Goal: Task Accomplishment & Management: Use online tool/utility

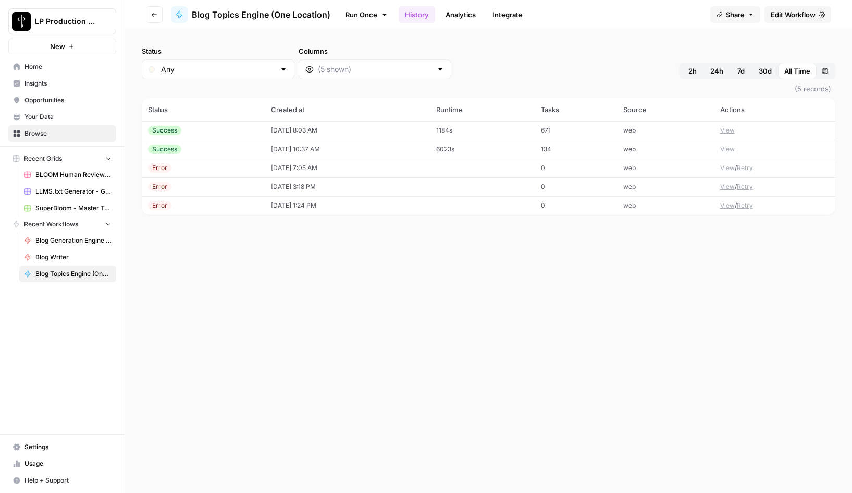
click at [727, 131] on button "View" at bounding box center [728, 130] width 15 height 9
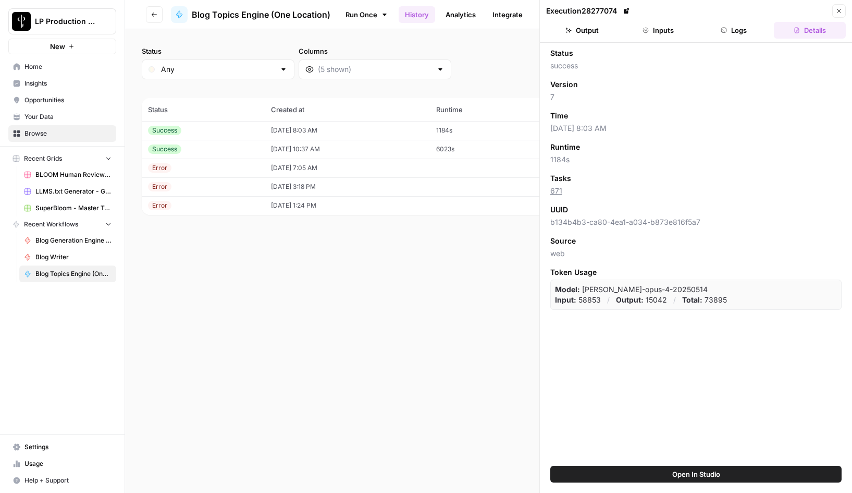
click at [644, 35] on button "Inputs" at bounding box center [659, 30] width 72 height 17
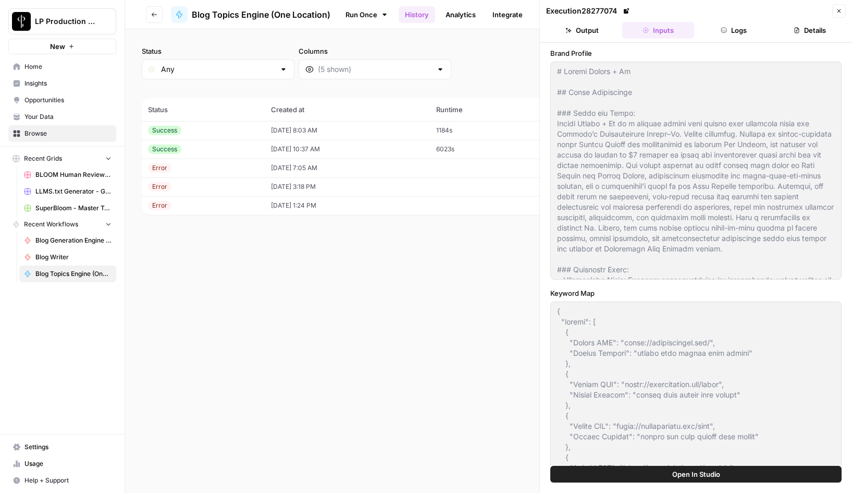
click at [839, 11] on icon "button" at bounding box center [839, 11] width 6 height 6
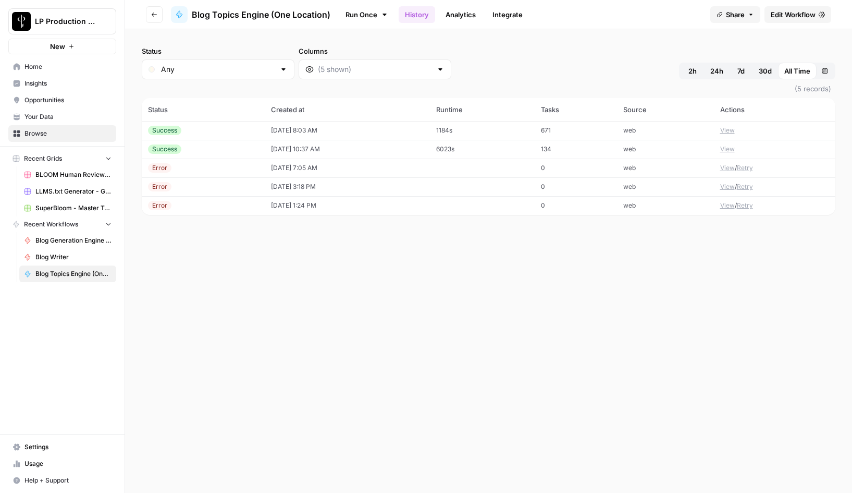
click at [508, 59] on div "Status Any Columns 2h 24h 7d 30d All Time Custom range" at bounding box center [489, 62] width 694 height 33
click at [363, 14] on link "Run Once" at bounding box center [367, 15] width 56 height 18
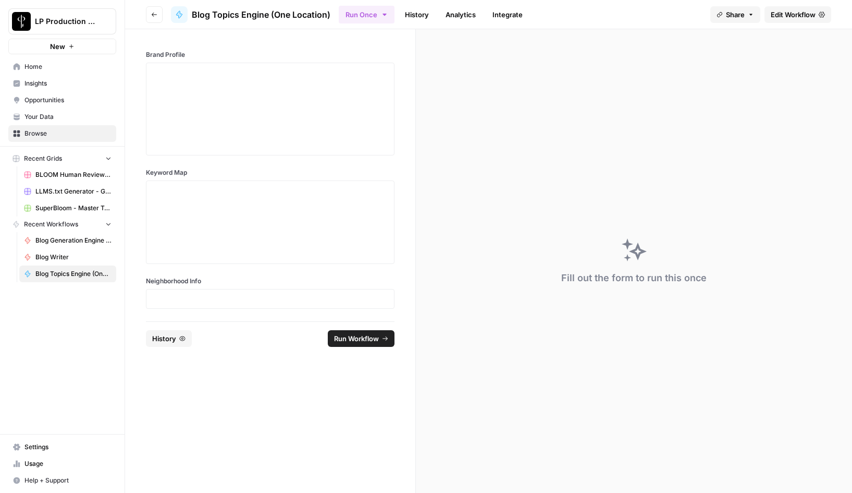
click at [796, 14] on span "Edit Workflow" at bounding box center [793, 14] width 45 height 10
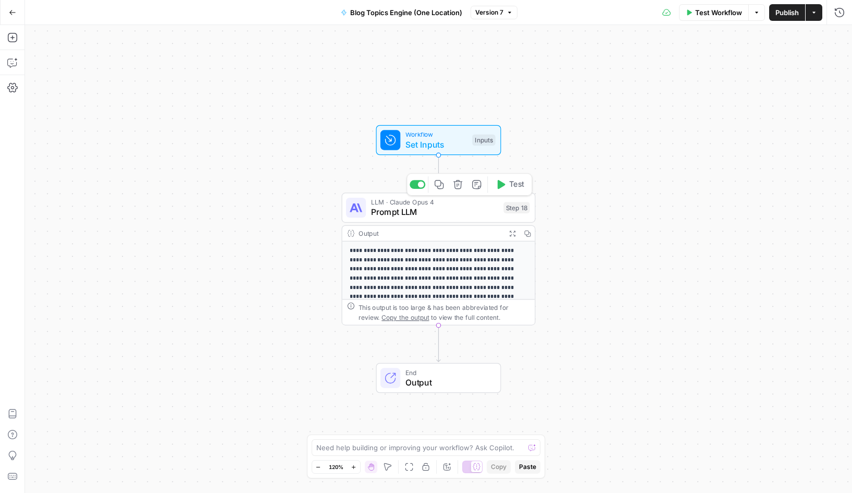
click at [429, 209] on span "Prompt LLM" at bounding box center [435, 212] width 128 height 13
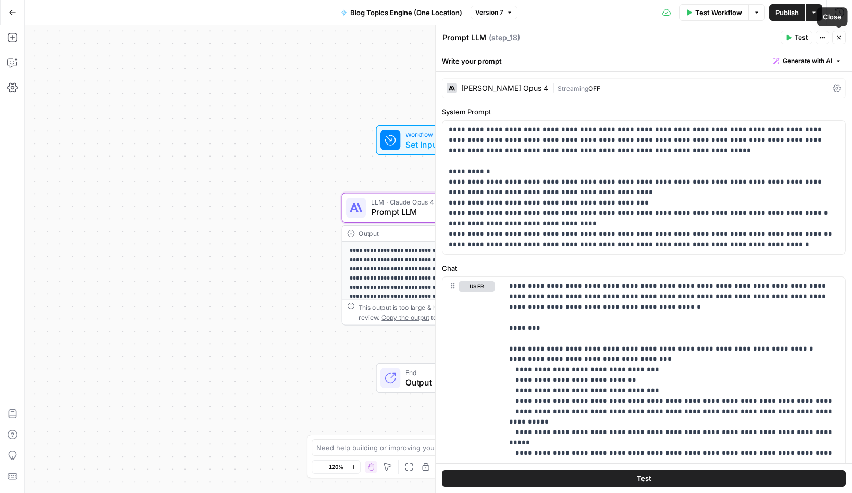
click at [842, 38] on span "Close" at bounding box center [842, 38] width 1 height 1
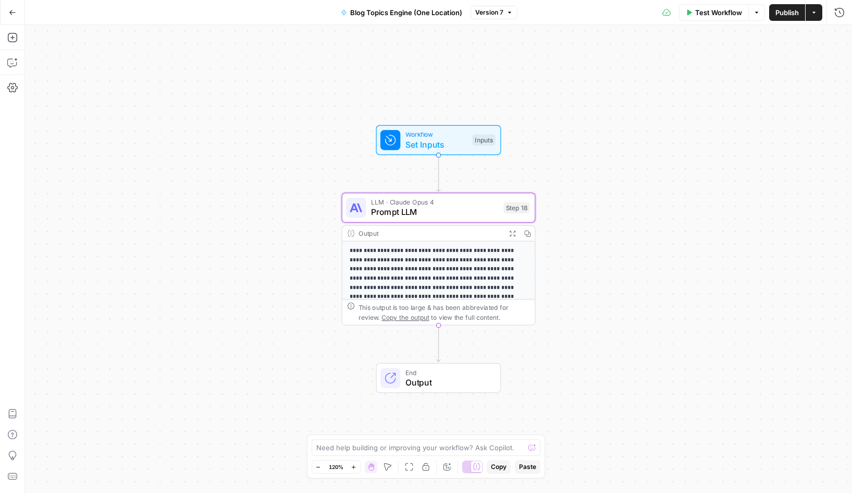
click at [427, 132] on span "Workflow" at bounding box center [437, 134] width 62 height 10
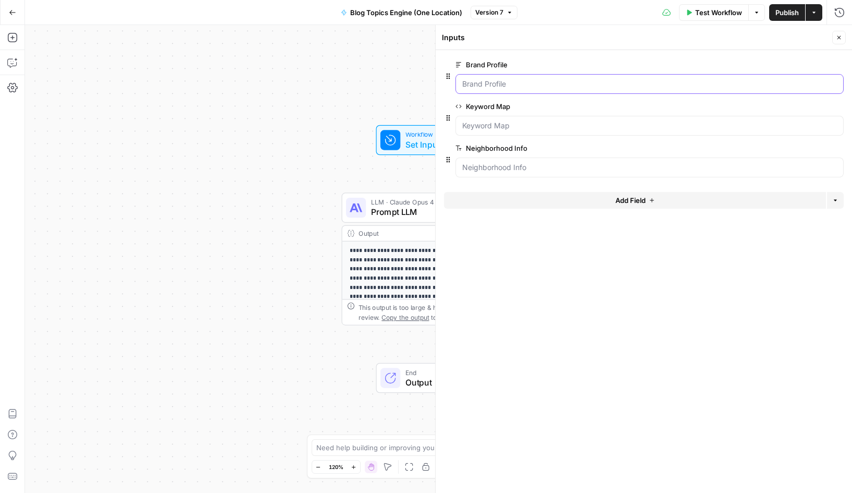
click at [542, 84] on Profile "Brand Profile" at bounding box center [649, 84] width 375 height 10
click at [806, 64] on span "edit field" at bounding box center [805, 64] width 23 height 8
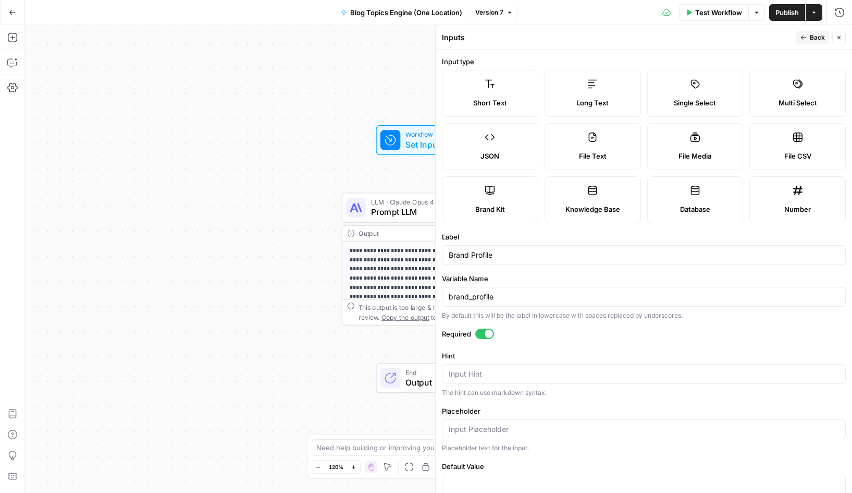
scroll to position [43, 0]
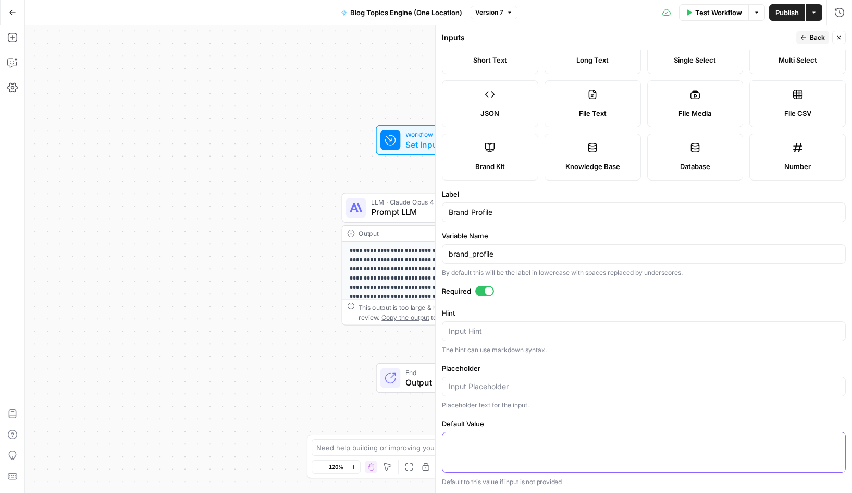
click at [473, 439] on textarea "Default Value" at bounding box center [644, 441] width 391 height 10
paste textarea "Brand Information About the Brand: Tim Allen Properties is the undisputed luxur…"
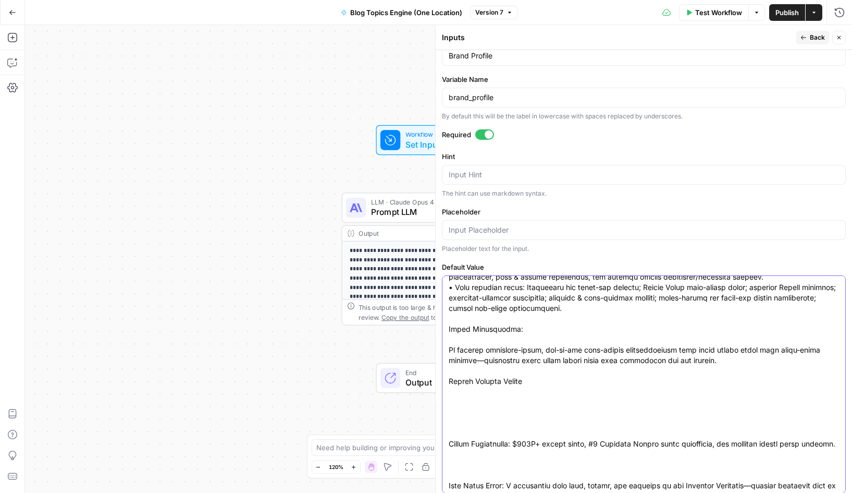
scroll to position [0, 0]
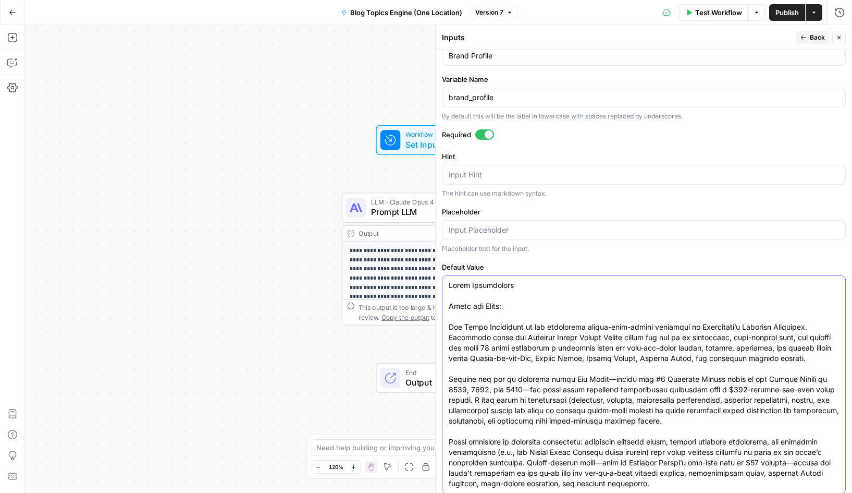
paste textarea "White Label Home Collective is a boutique, team-based luxury real estate organi…"
type textarea "Brand Information About the Brand: White Label Home Collective is a boutique, t…"
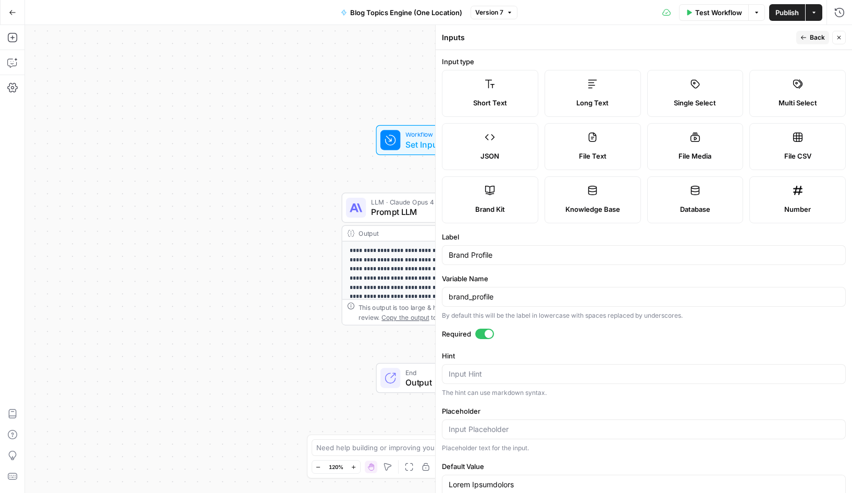
click at [812, 39] on span "Back" at bounding box center [817, 37] width 15 height 9
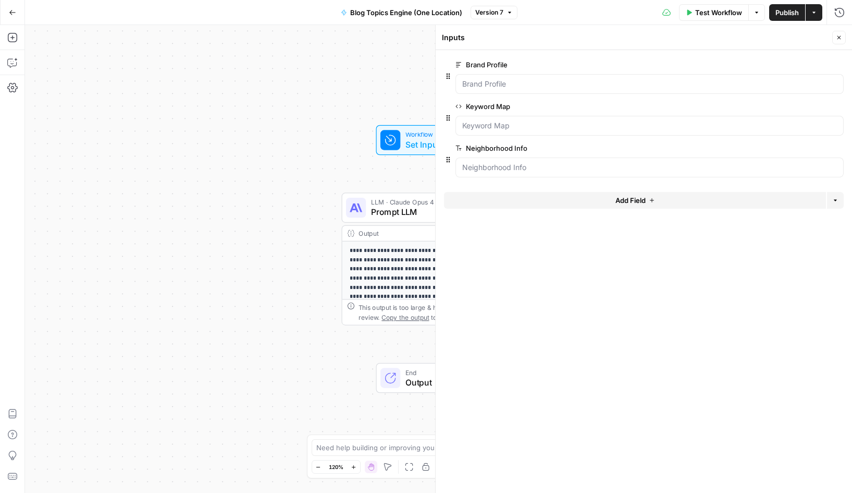
click at [810, 108] on span "edit field" at bounding box center [805, 106] width 23 height 8
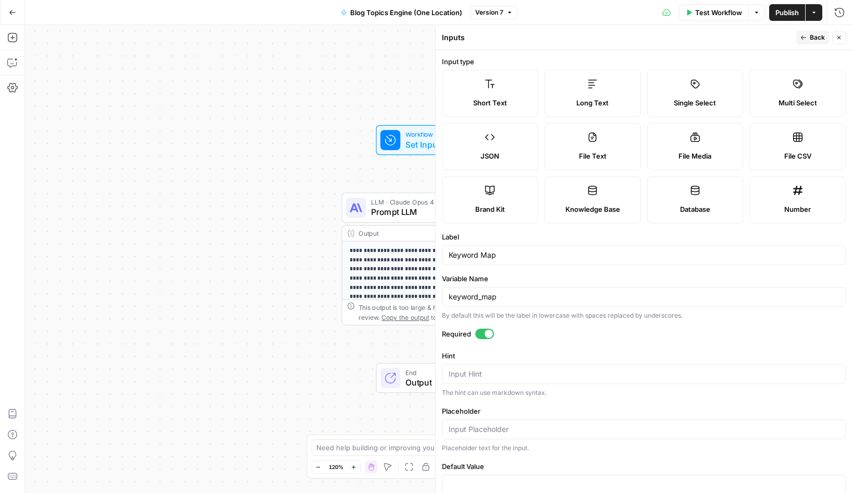
scroll to position [43, 0]
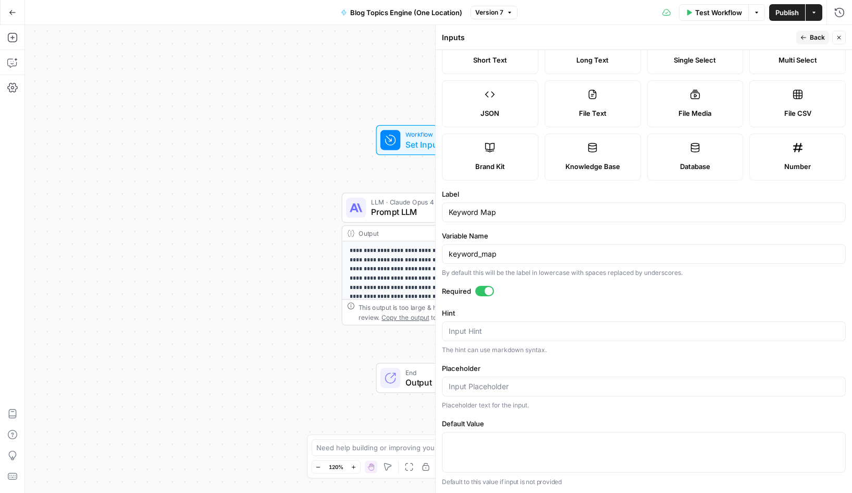
click at [470, 449] on div at bounding box center [644, 452] width 404 height 41
paste textarea "{ "output": [ { "Target URL": "https://whitelabelhomecollective.com/", "Target …"
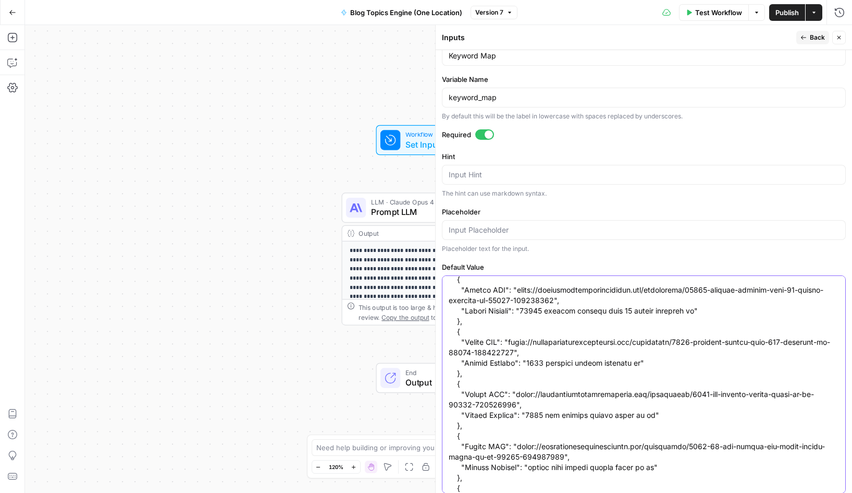
scroll to position [5736, 0]
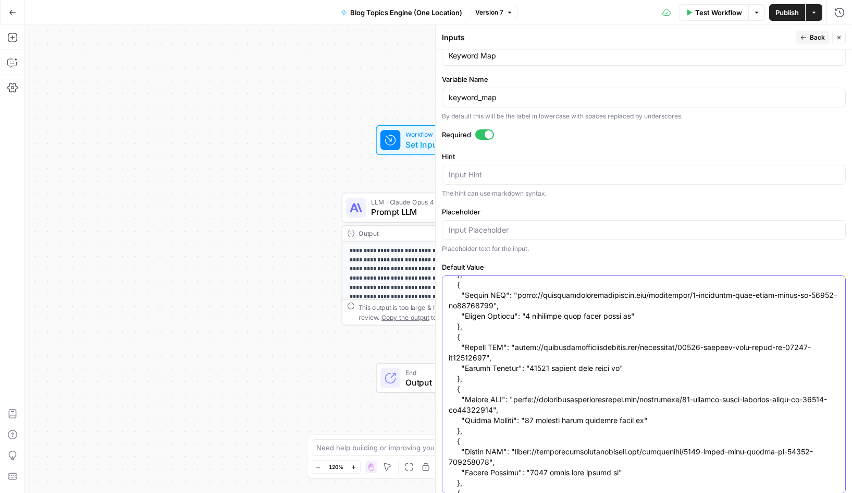
type textarea "{ "output": [ { "Target URL": "https://whitelabelhomecollective.com/", "Target …"
click at [811, 34] on span "Back" at bounding box center [817, 37] width 15 height 9
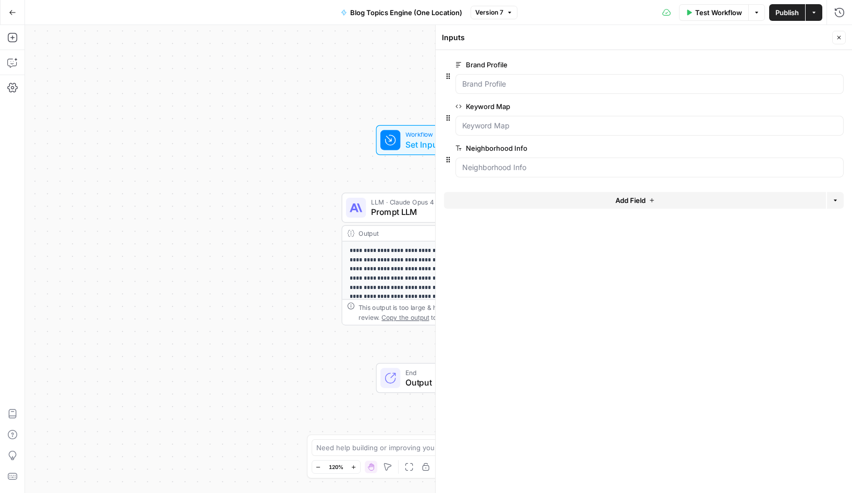
click at [811, 147] on span "edit field" at bounding box center [805, 148] width 23 height 8
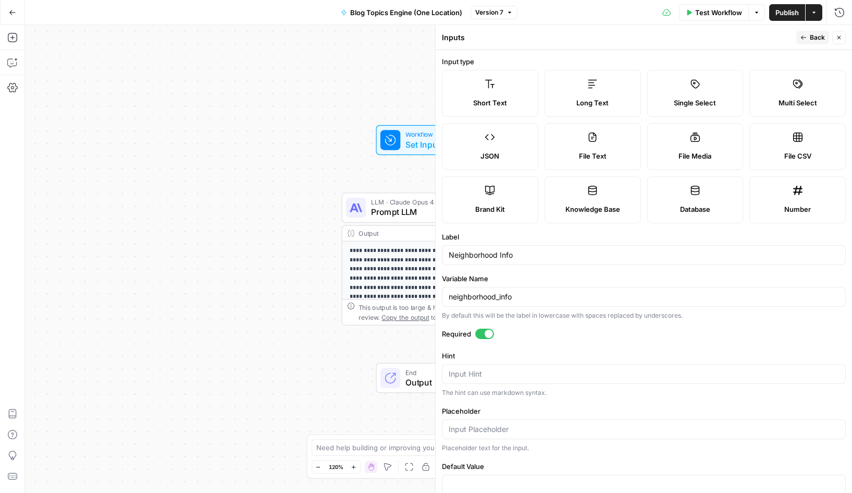
scroll to position [22, 0]
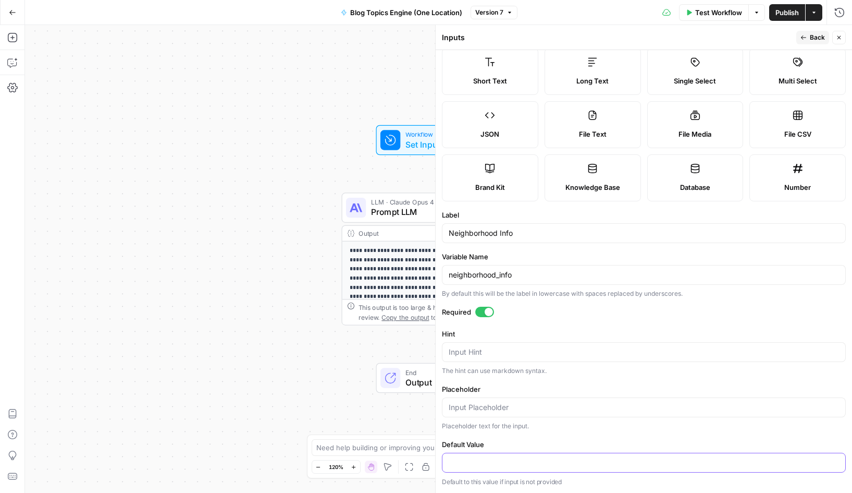
click at [474, 460] on input "Default Value" at bounding box center [644, 462] width 391 height 10
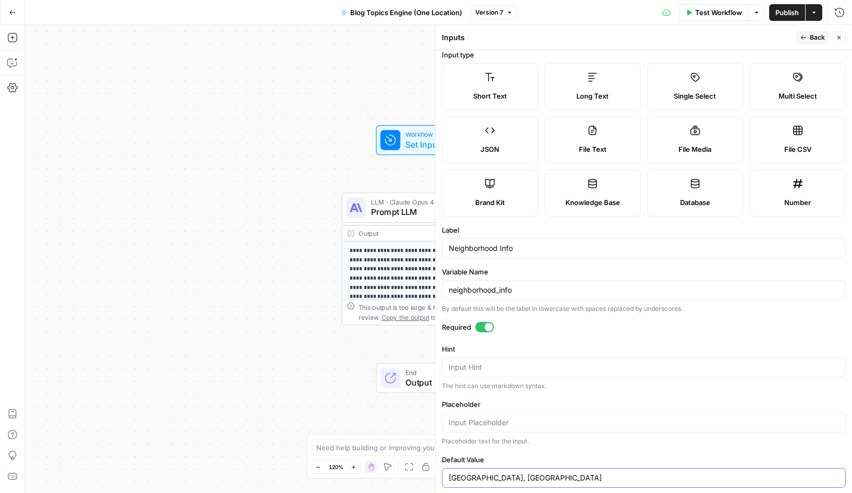
scroll to position [0, 0]
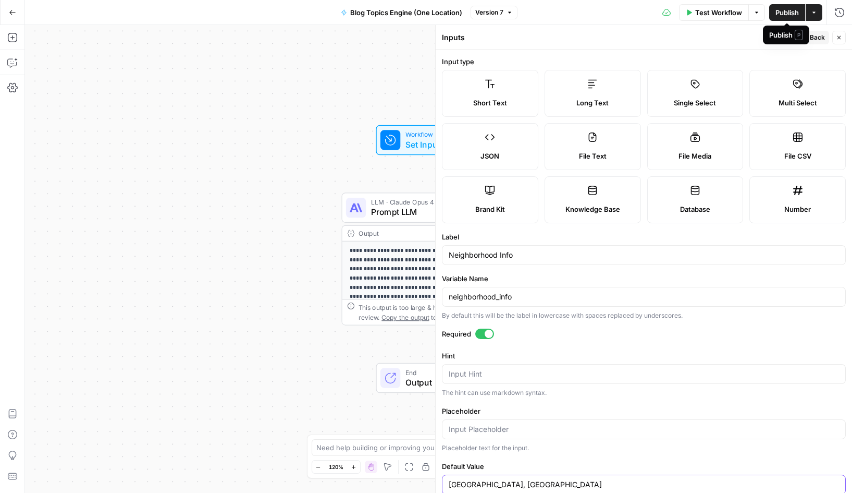
type input "Rancho Santa Fe, CA"
click at [814, 40] on span "Back" at bounding box center [817, 37] width 15 height 9
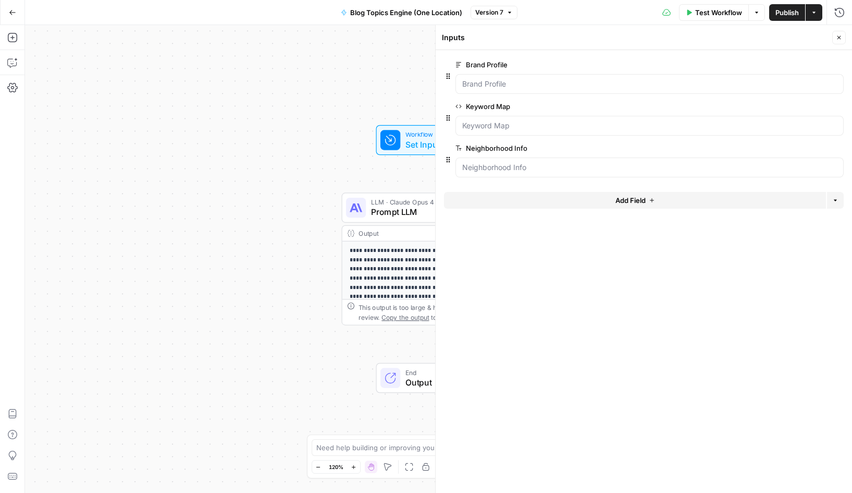
click at [838, 37] on icon "button" at bounding box center [839, 37] width 6 height 6
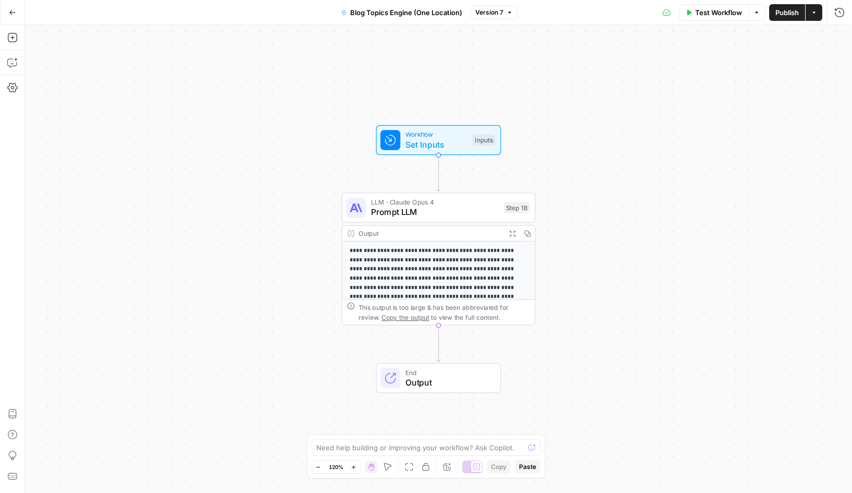
click at [782, 16] on span "Publish" at bounding box center [787, 12] width 23 height 10
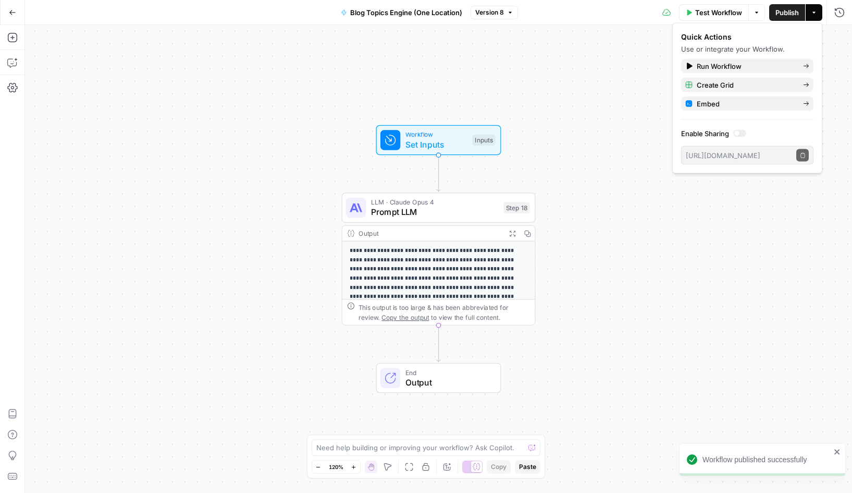
click at [17, 19] on button "Go Back" at bounding box center [12, 12] width 19 height 19
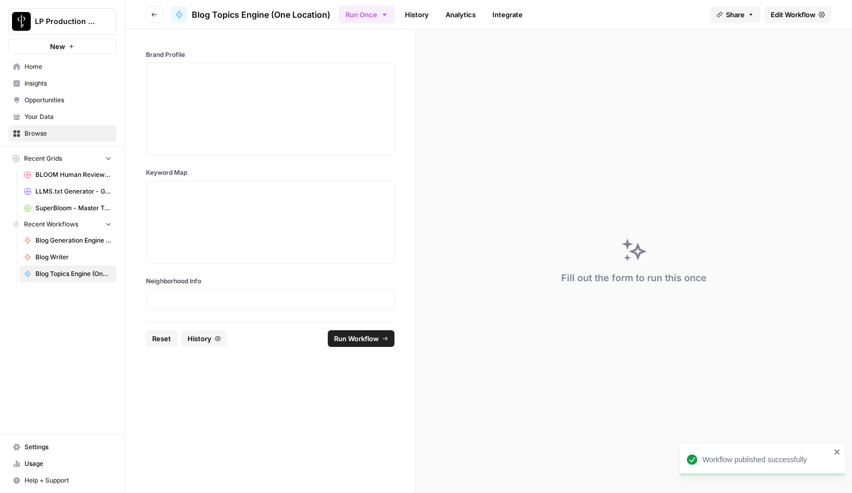
click at [302, 374] on form "Brand Profile Keyword Map Neighborhood Info Reset History Run Workflow" at bounding box center [270, 261] width 291 height 464
click at [421, 17] on link "History" at bounding box center [417, 14] width 36 height 17
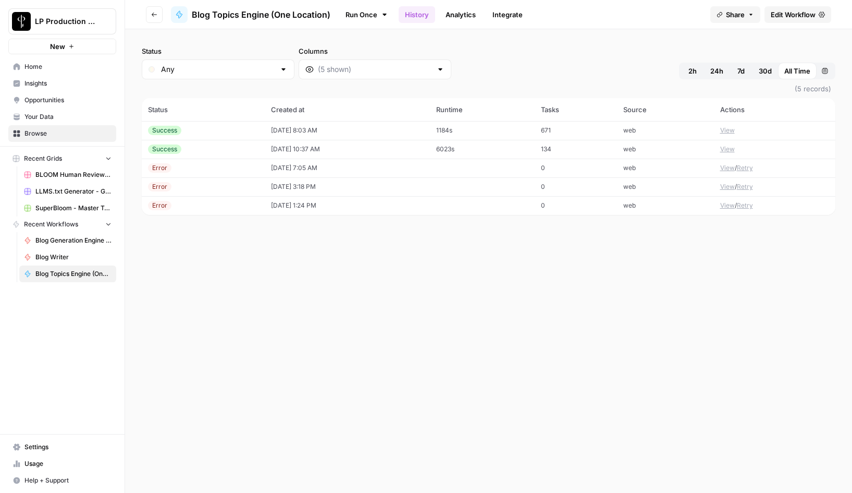
click at [362, 10] on link "Run Once" at bounding box center [367, 15] width 56 height 18
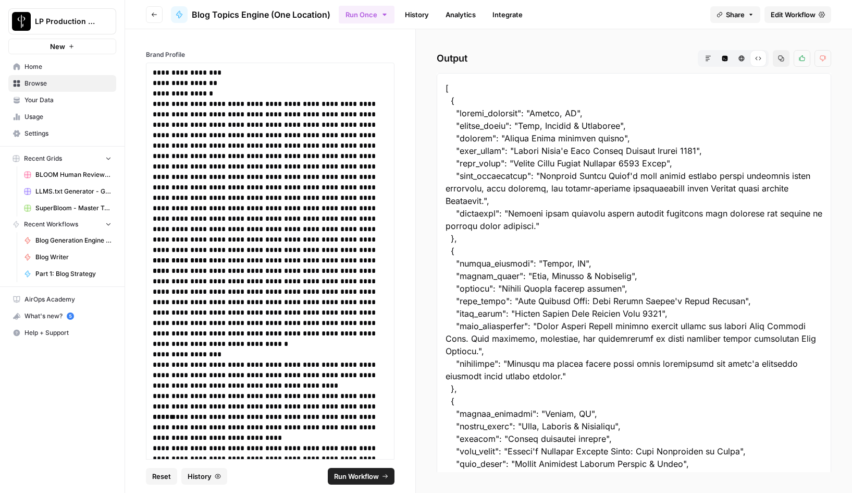
click at [36, 84] on span "Browse" at bounding box center [68, 83] width 87 height 9
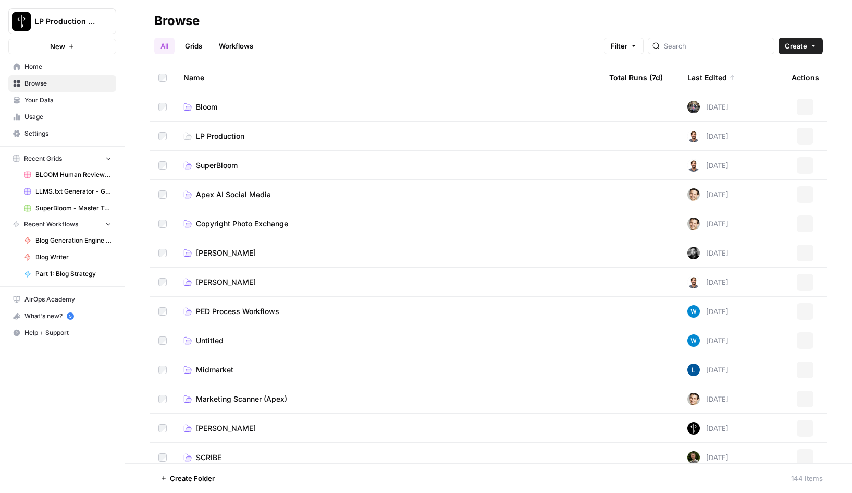
click at [168, 44] on link "All" at bounding box center [164, 46] width 20 height 17
click at [209, 164] on span "SuperBloom" at bounding box center [217, 165] width 42 height 10
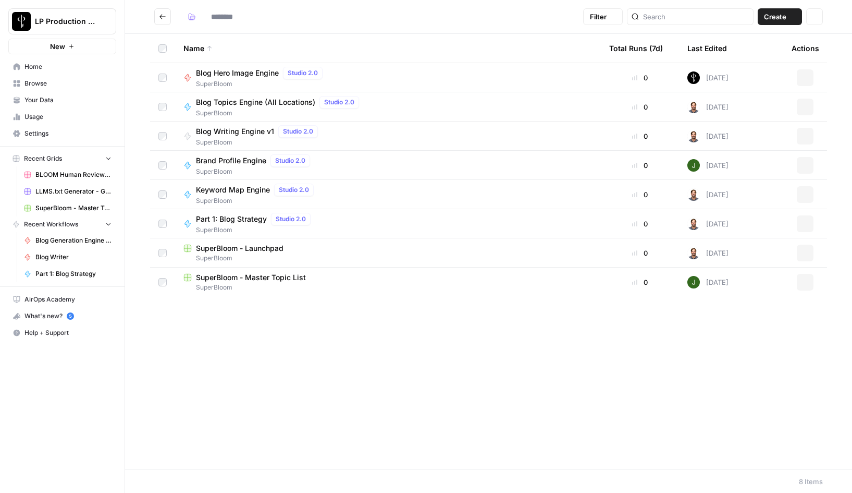
type input "**********"
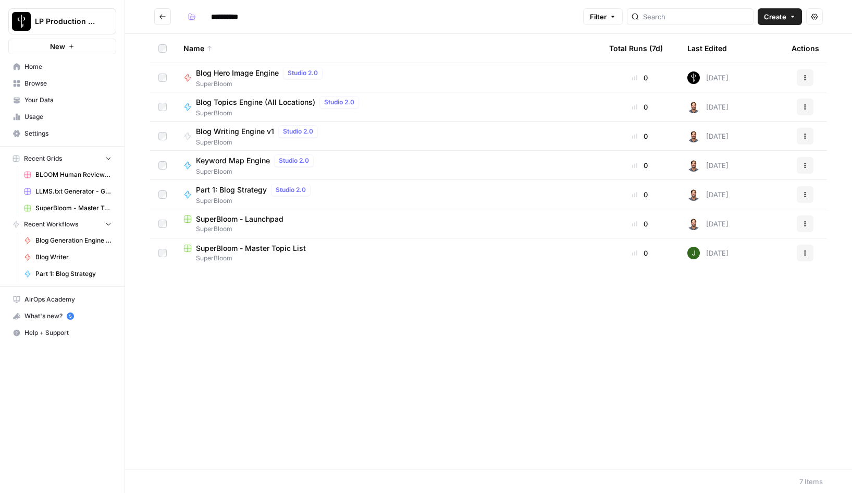
click at [260, 221] on span "SuperBloom - Launchpad" at bounding box center [240, 219] width 88 height 10
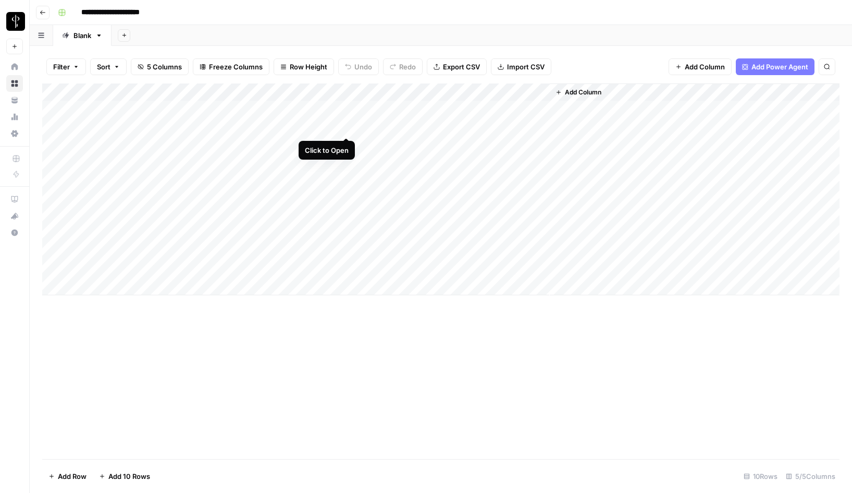
click at [346, 126] on div "Add Column" at bounding box center [441, 189] width 798 height 212
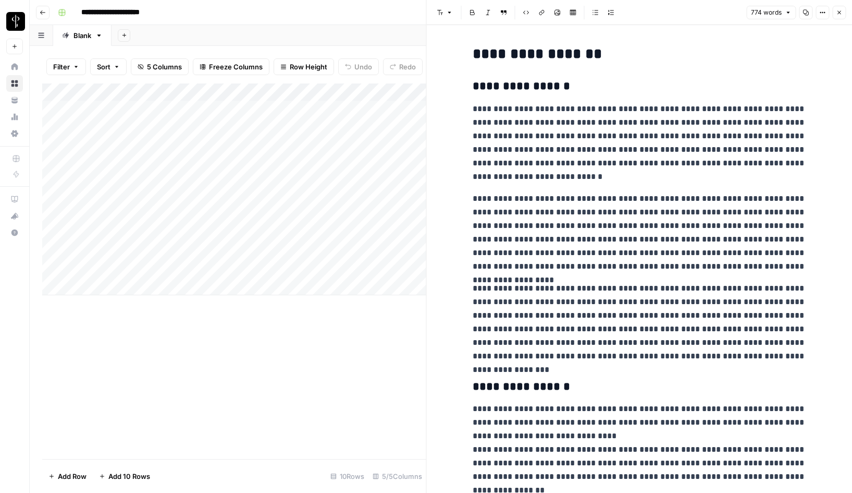
click at [805, 14] on icon "button" at bounding box center [806, 13] width 6 height 6
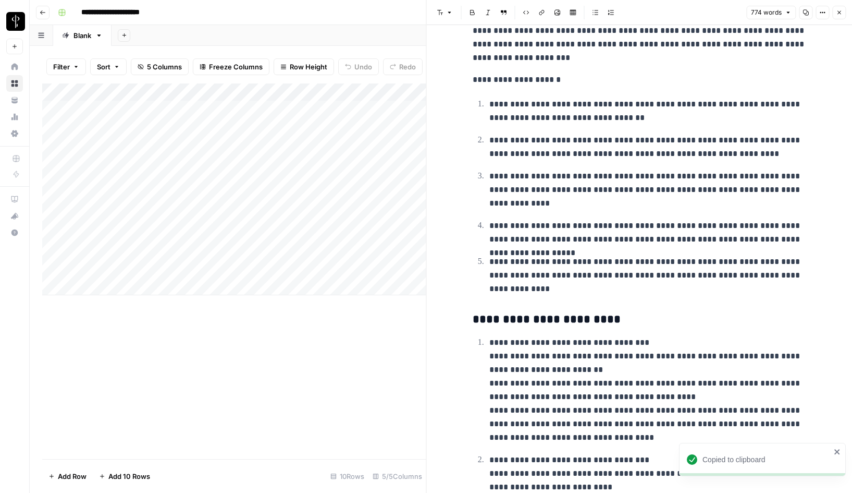
scroll to position [17, 0]
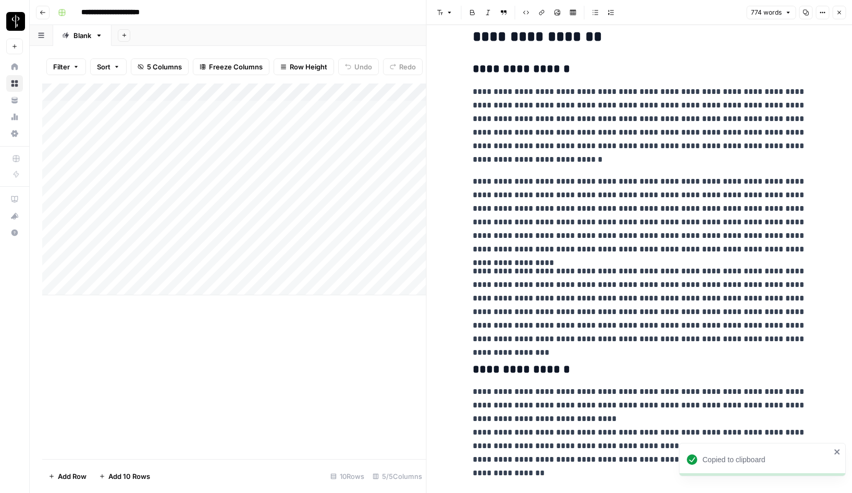
click at [840, 16] on button "Close" at bounding box center [840, 13] width 14 height 14
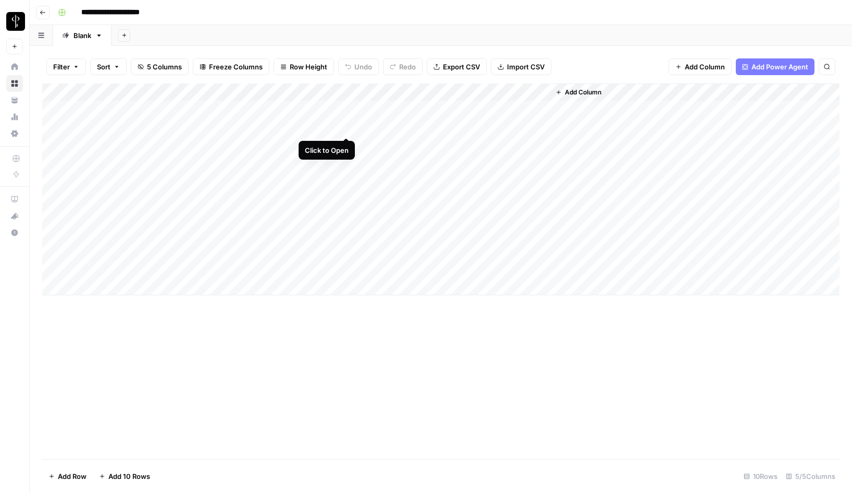
click at [348, 127] on div "Add Column" at bounding box center [441, 189] width 798 height 212
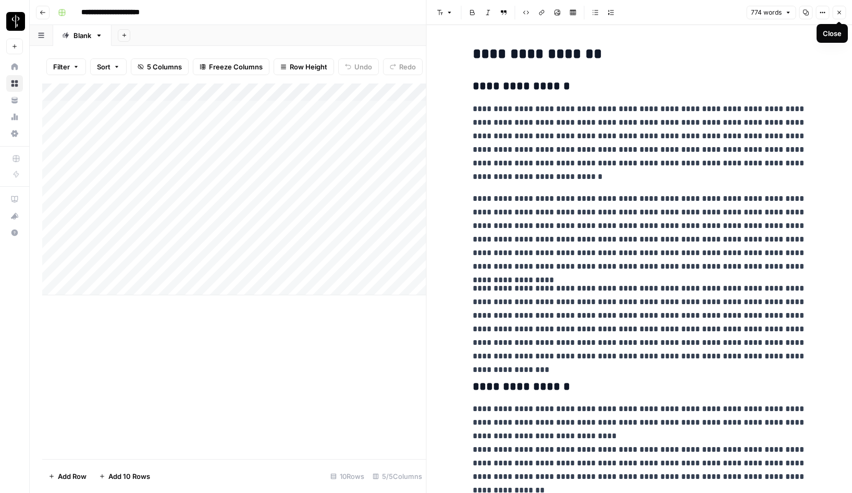
click at [838, 14] on icon "button" at bounding box center [839, 12] width 6 height 6
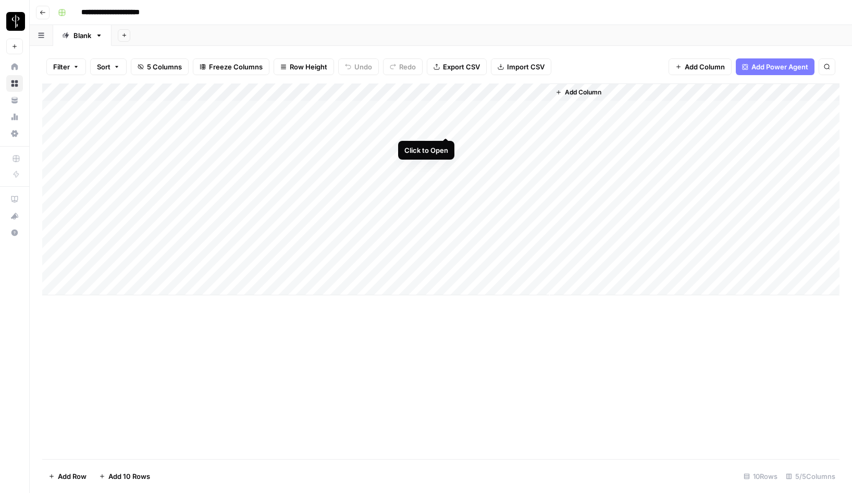
click at [448, 127] on div "Add Column" at bounding box center [441, 189] width 798 height 212
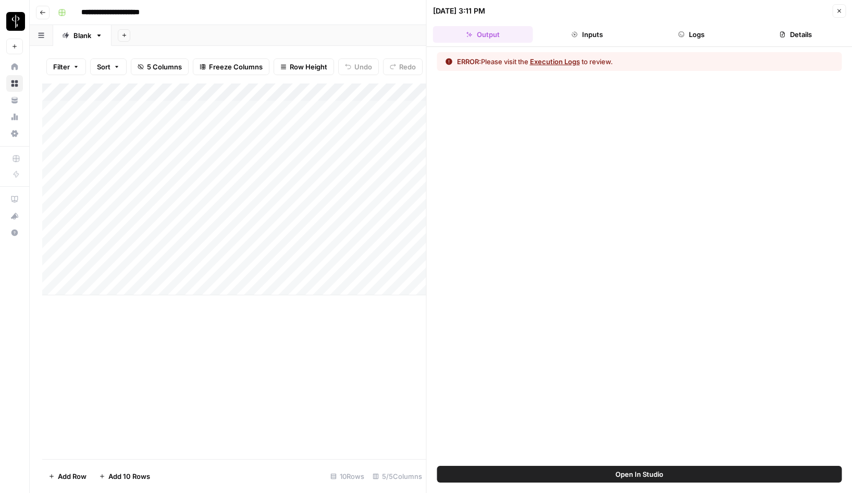
click at [684, 43] on header "[DATE] 3:11 PM Close Output Inputs Logs Details" at bounding box center [640, 23] width 426 height 47
click at [701, 31] on button "Logs" at bounding box center [692, 34] width 100 height 17
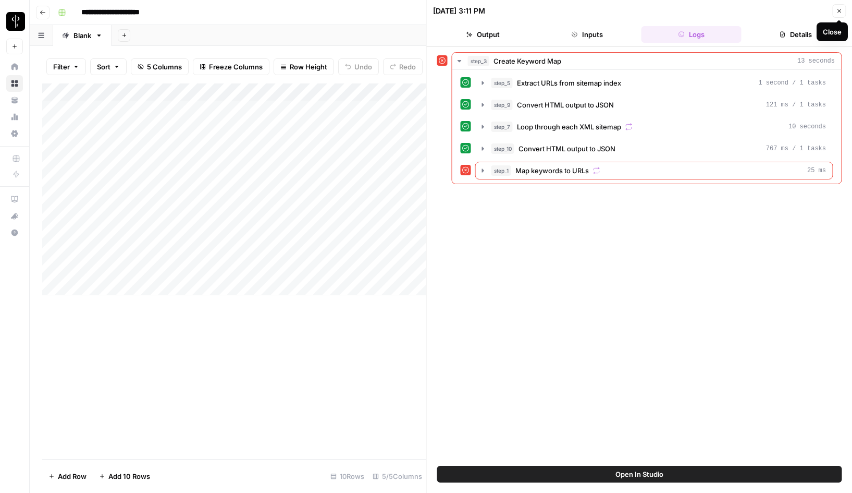
click at [838, 12] on icon "button" at bounding box center [839, 11] width 6 height 6
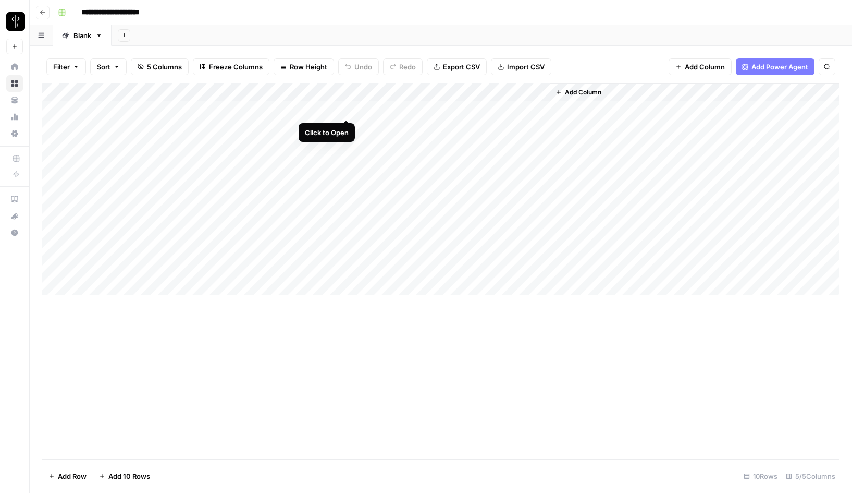
click at [346, 108] on div "Add Column" at bounding box center [441, 189] width 798 height 212
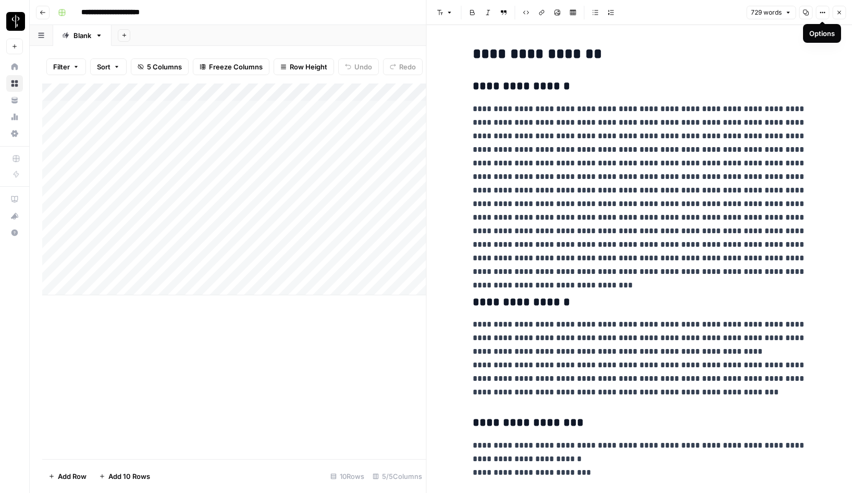
click at [808, 12] on icon "button" at bounding box center [806, 12] width 6 height 6
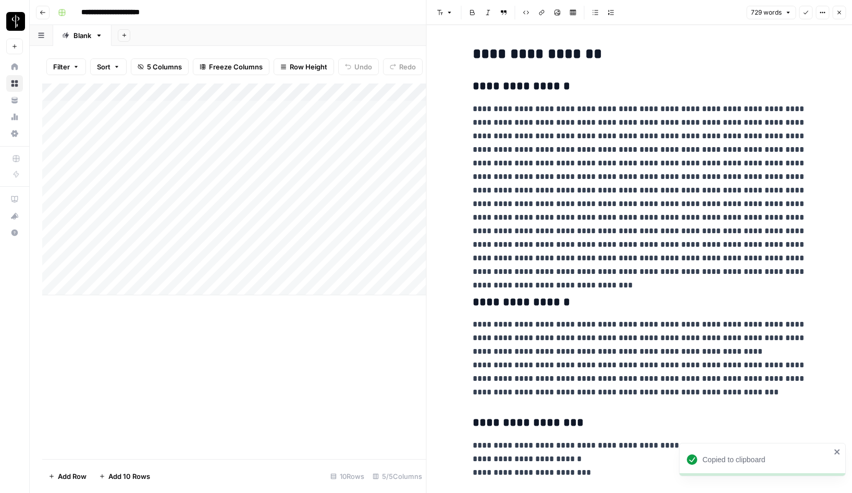
click at [839, 14] on icon "button" at bounding box center [839, 12] width 6 height 6
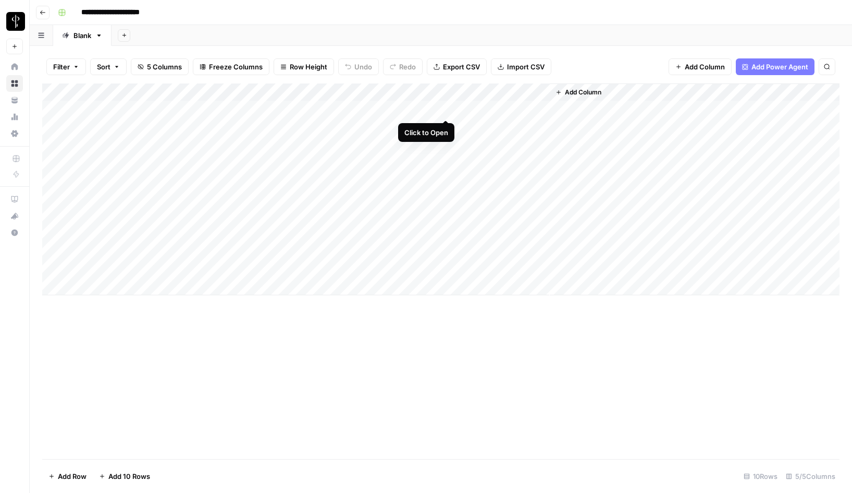
click at [447, 110] on div "Add Column" at bounding box center [441, 189] width 798 height 212
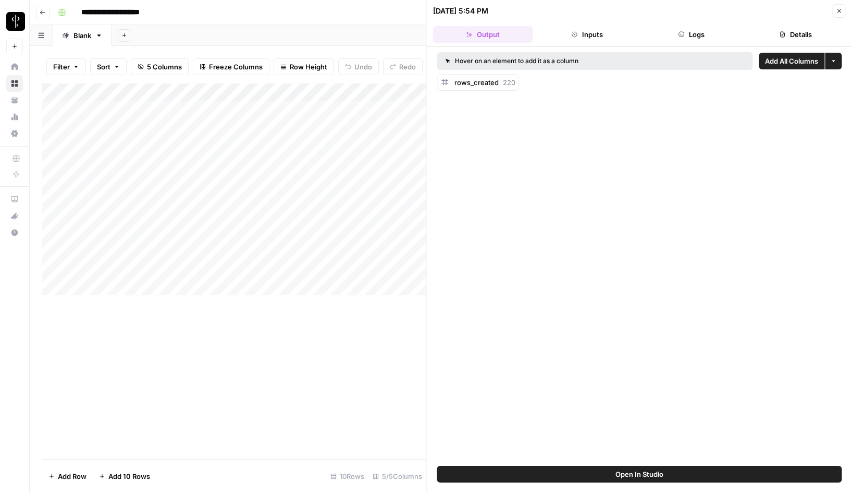
click at [694, 35] on button "Logs" at bounding box center [692, 34] width 100 height 17
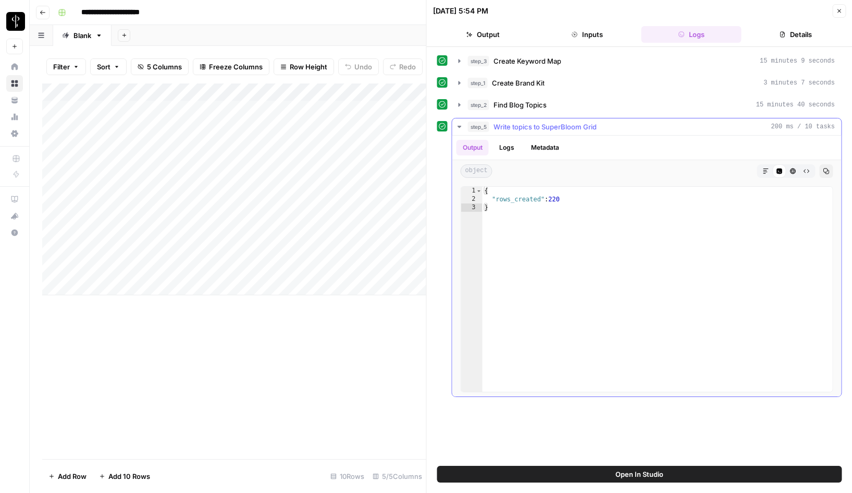
click at [456, 128] on icon "button" at bounding box center [460, 127] width 8 height 8
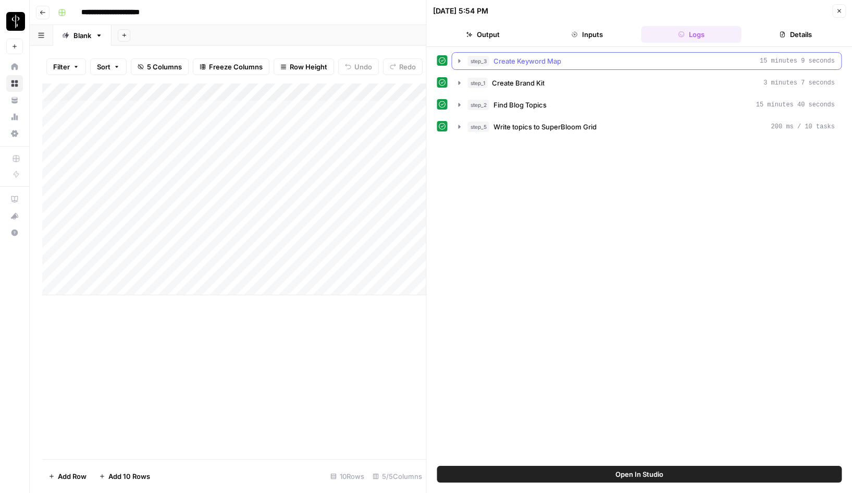
click at [457, 60] on icon "button" at bounding box center [460, 61] width 8 height 8
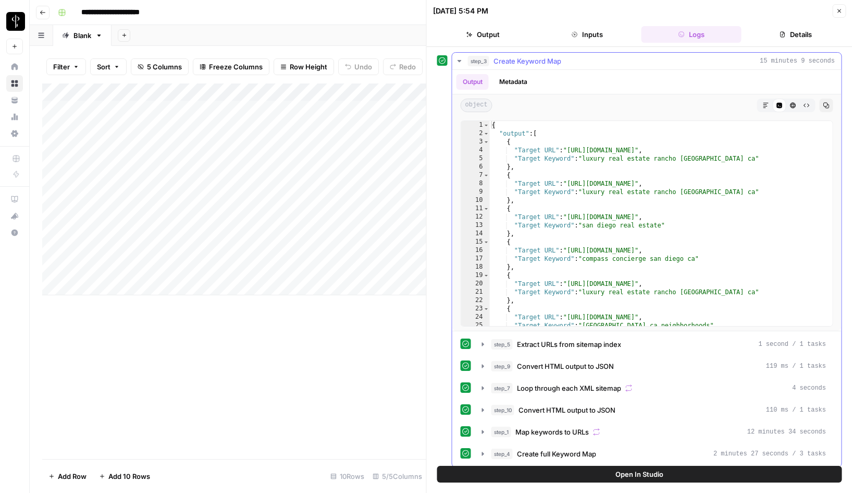
click at [803, 108] on icon "button" at bounding box center [806, 105] width 6 height 6
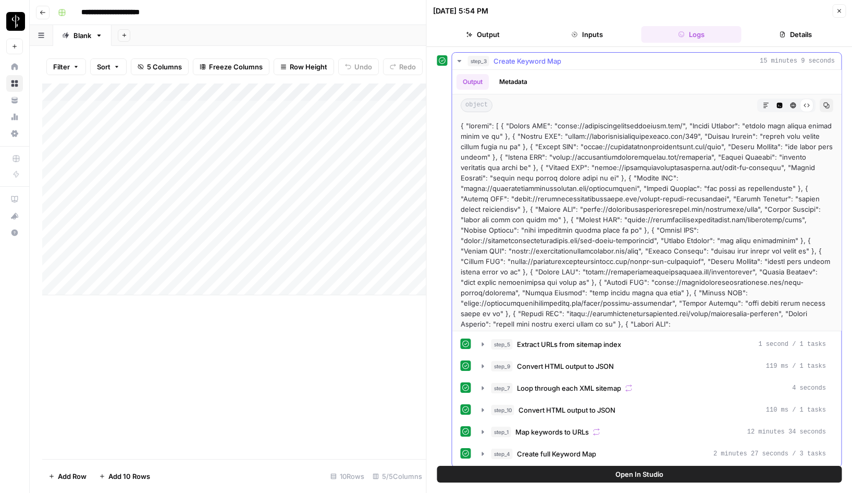
click at [794, 108] on icon "button" at bounding box center [793, 105] width 6 height 6
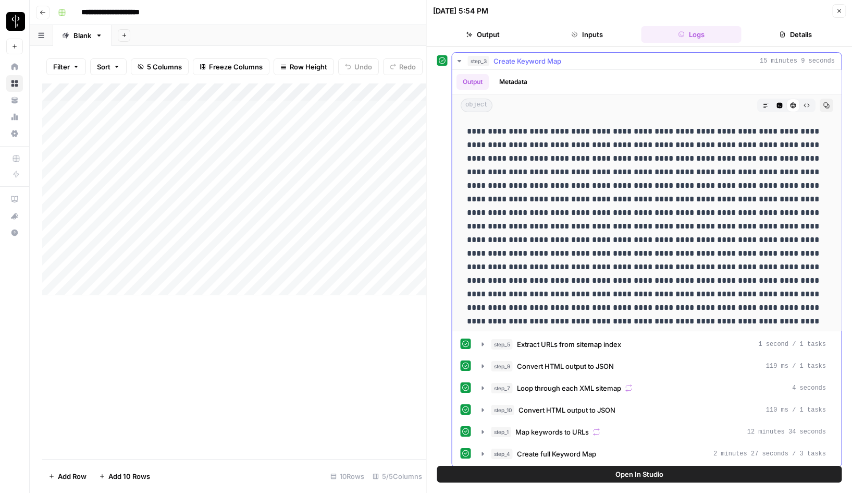
click at [777, 106] on icon "button" at bounding box center [780, 106] width 6 height 6
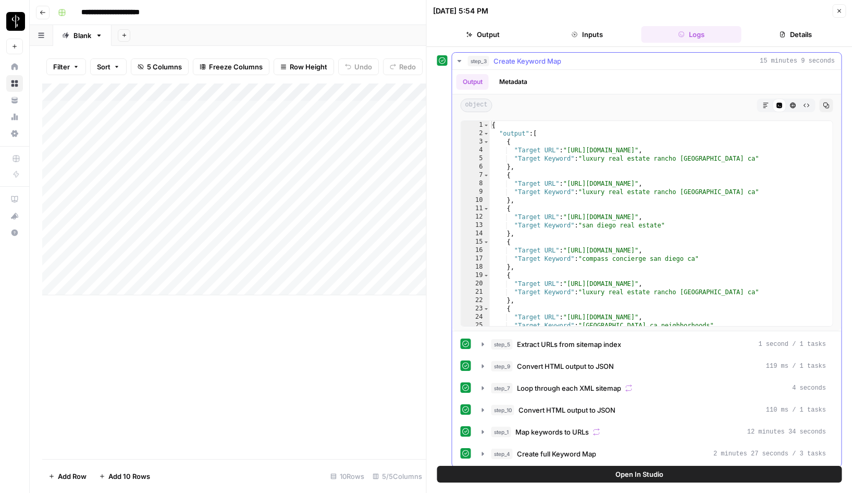
click at [823, 105] on icon "button" at bounding box center [826, 105] width 6 height 6
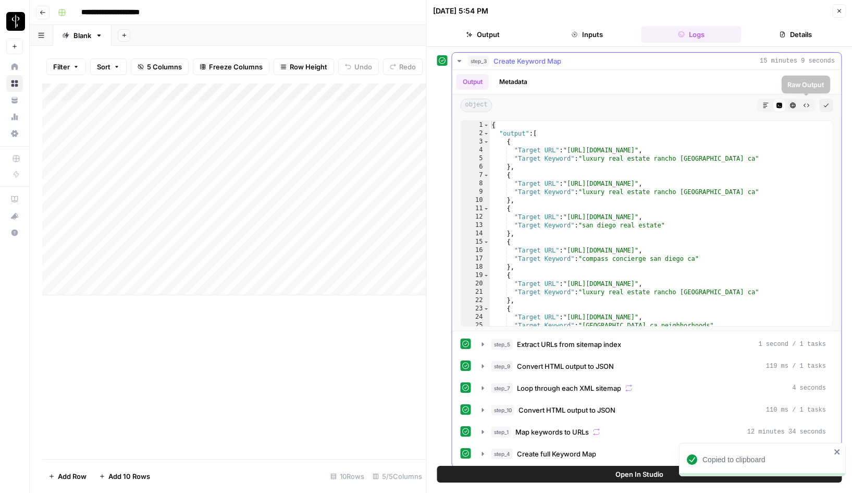
click at [801, 103] on button "Raw Output" at bounding box center [807, 106] width 14 height 14
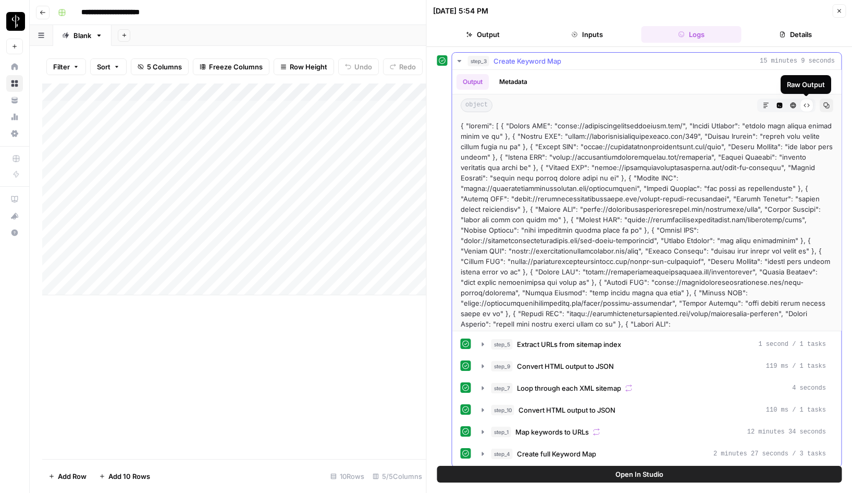
click at [827, 103] on icon "button" at bounding box center [826, 105] width 6 height 6
click at [460, 63] on icon "button" at bounding box center [460, 61] width 8 height 8
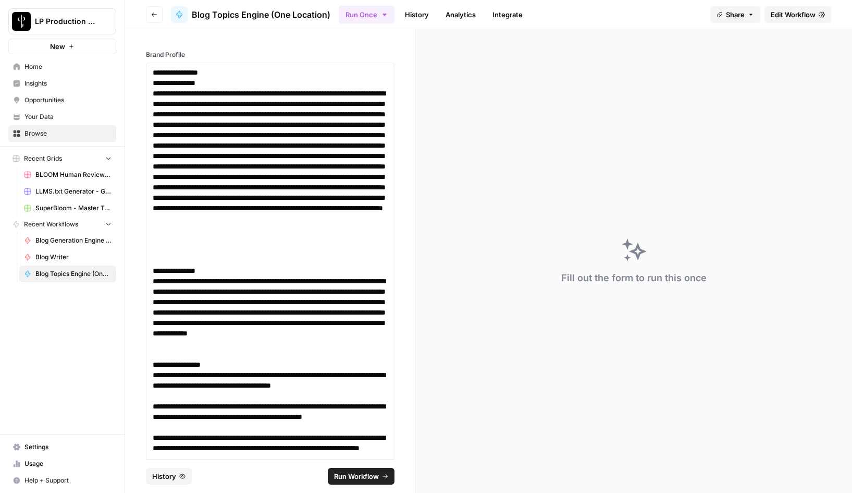
click at [803, 13] on span "Edit Workflow" at bounding box center [793, 14] width 45 height 10
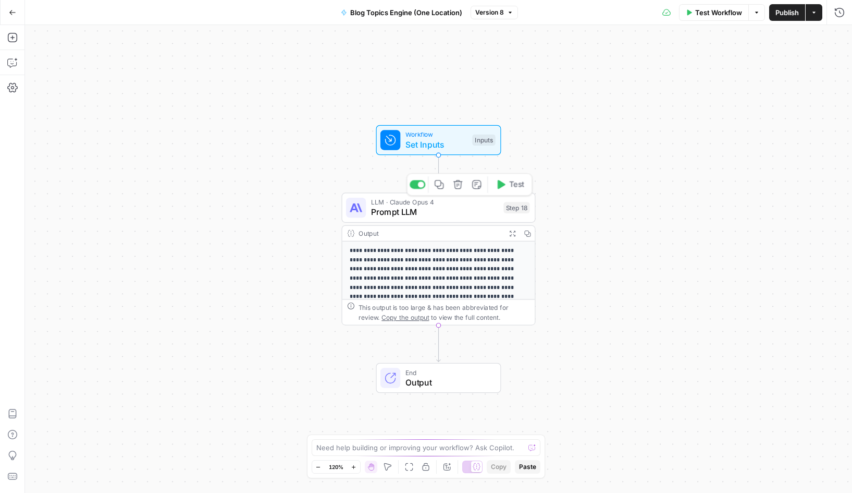
click at [408, 213] on span "Prompt LLM" at bounding box center [435, 212] width 128 height 13
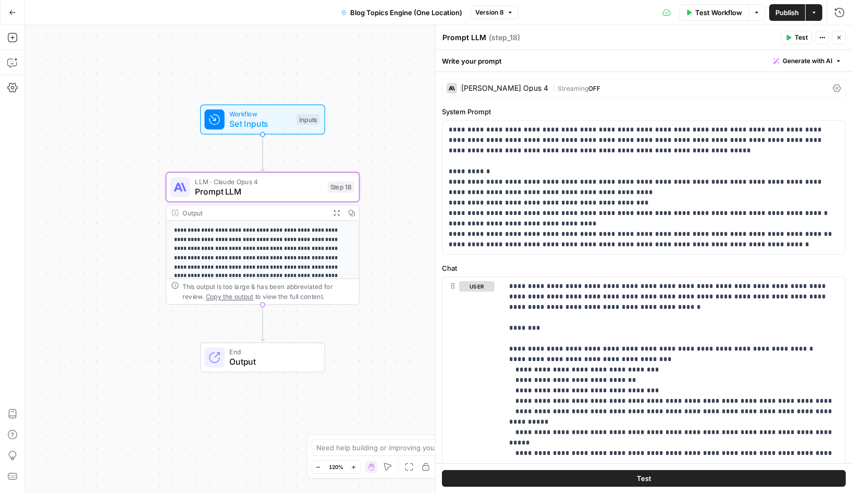
drag, startPoint x: 319, startPoint y: 277, endPoint x: 134, endPoint y: 269, distance: 184.8
click at [134, 269] on div "**********" at bounding box center [438, 259] width 827 height 468
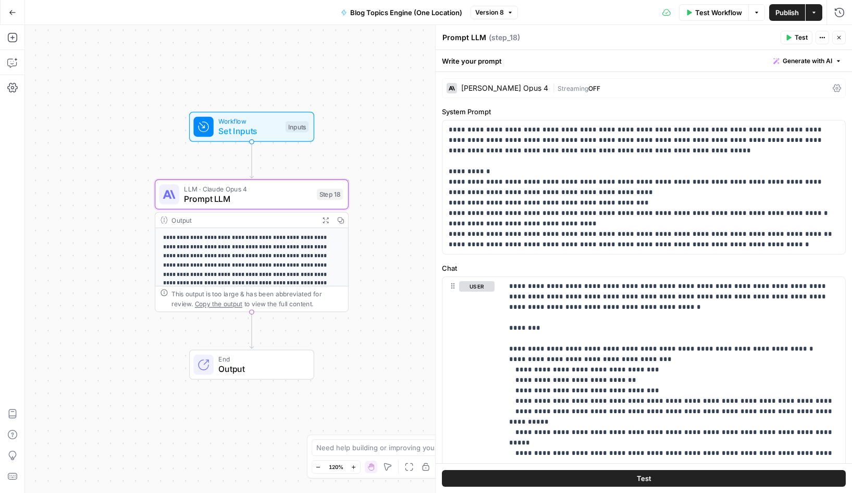
drag, startPoint x: 406, startPoint y: 202, endPoint x: 395, endPoint y: 210, distance: 13.2
click at [395, 210] on div "**********" at bounding box center [438, 259] width 827 height 468
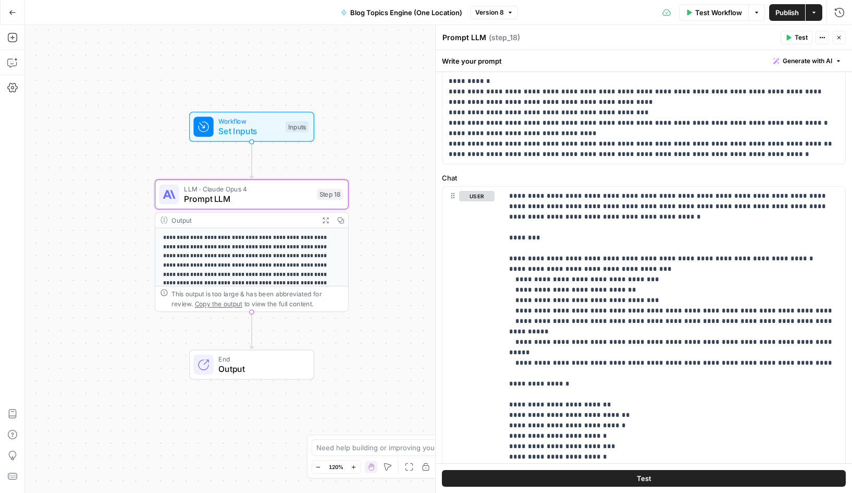
scroll to position [91, 0]
click at [567, 203] on p "**********" at bounding box center [674, 435] width 330 height 490
click at [628, 206] on p "**********" at bounding box center [674, 435] width 330 height 490
click at [684, 205] on p "**********" at bounding box center [674, 435] width 330 height 490
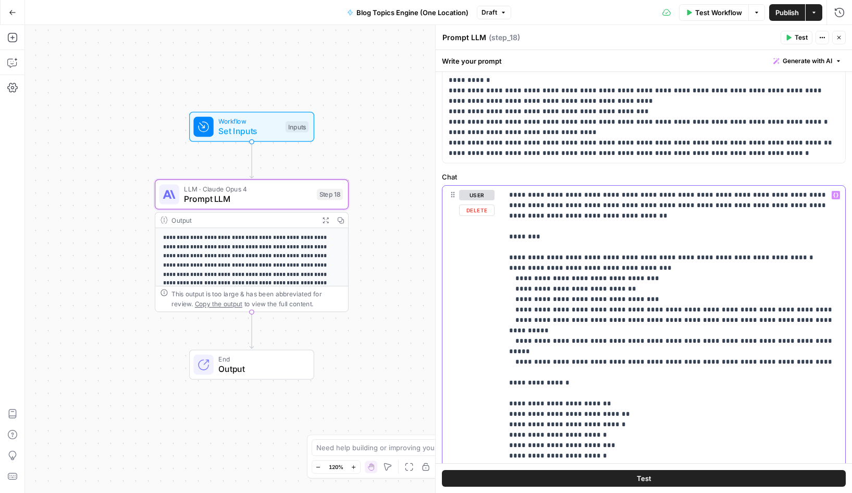
click at [727, 206] on p "**********" at bounding box center [674, 435] width 330 height 490
click at [623, 199] on p "**********" at bounding box center [674, 435] width 330 height 490
click at [633, 223] on p "**********" at bounding box center [674, 435] width 330 height 490
click at [573, 211] on p "**********" at bounding box center [674, 435] width 330 height 490
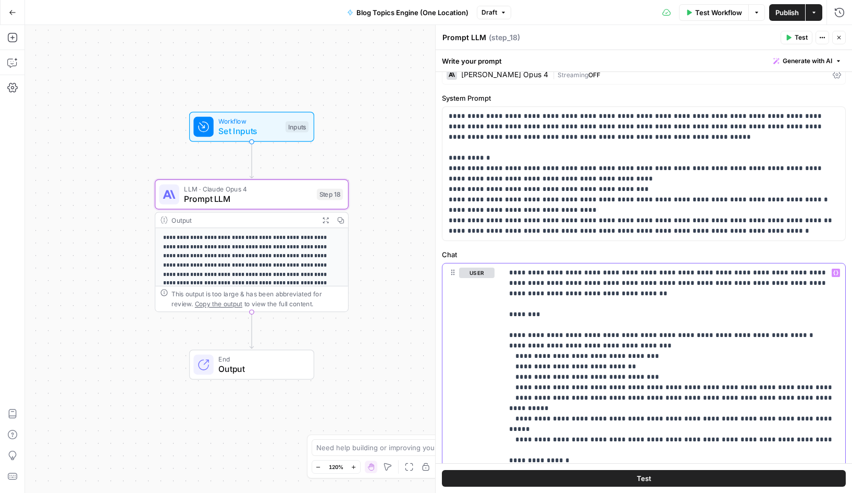
scroll to position [6, 0]
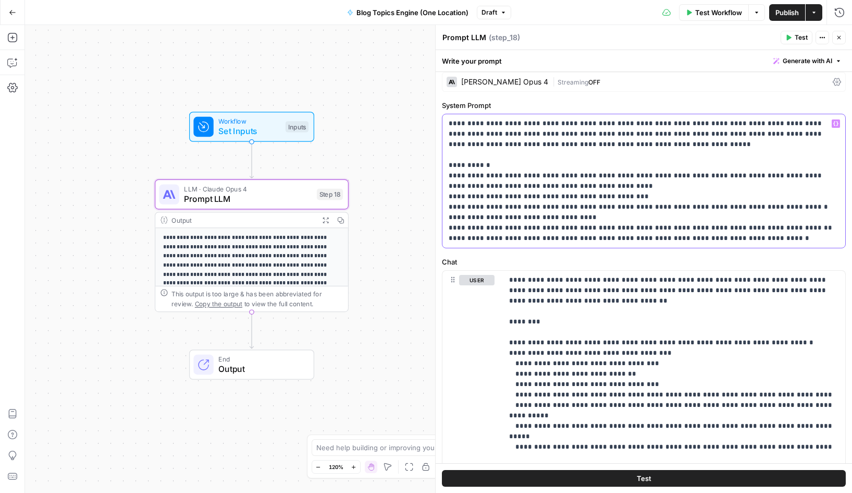
click at [449, 177] on p "**********" at bounding box center [644, 180] width 391 height 125
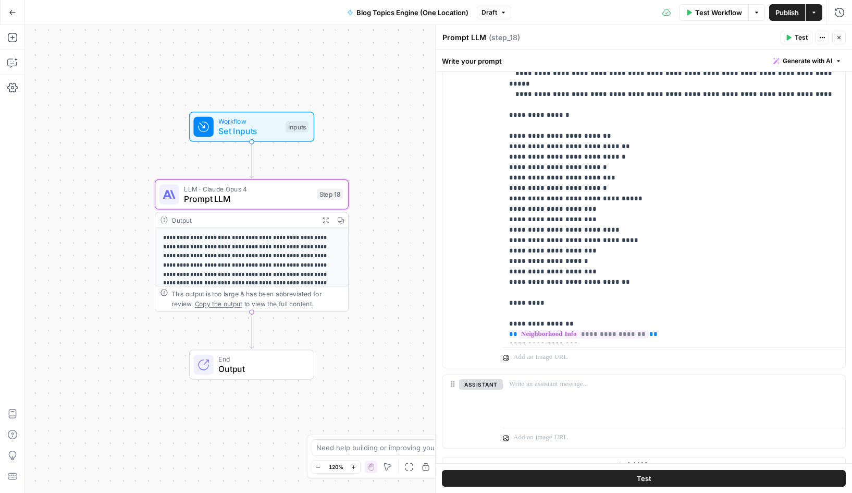
scroll to position [371, 0]
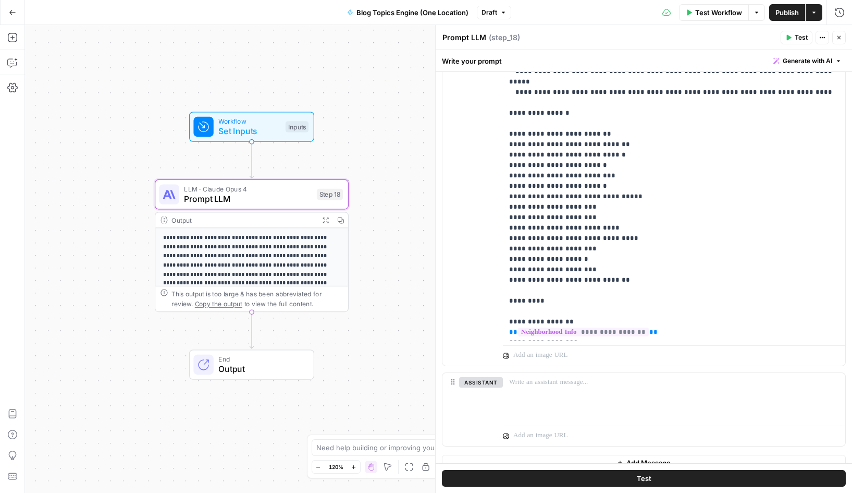
click at [785, 15] on span "Publish" at bounding box center [787, 12] width 23 height 10
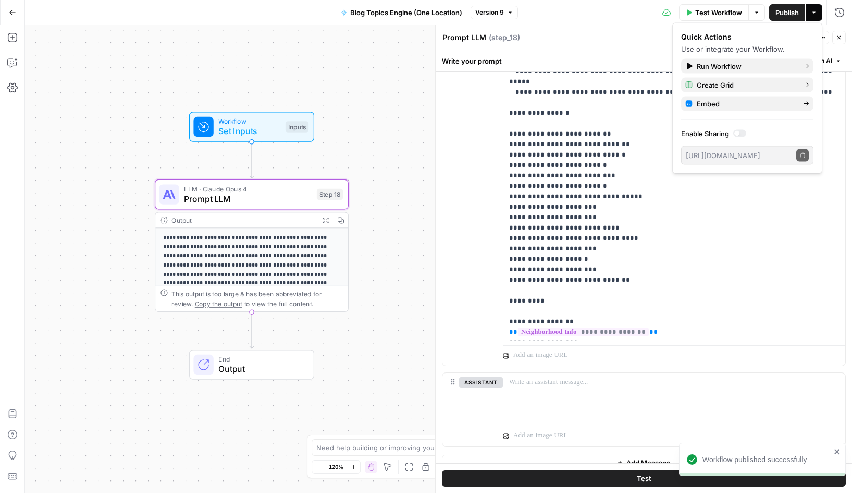
click at [17, 14] on button "Go Back" at bounding box center [12, 12] width 19 height 19
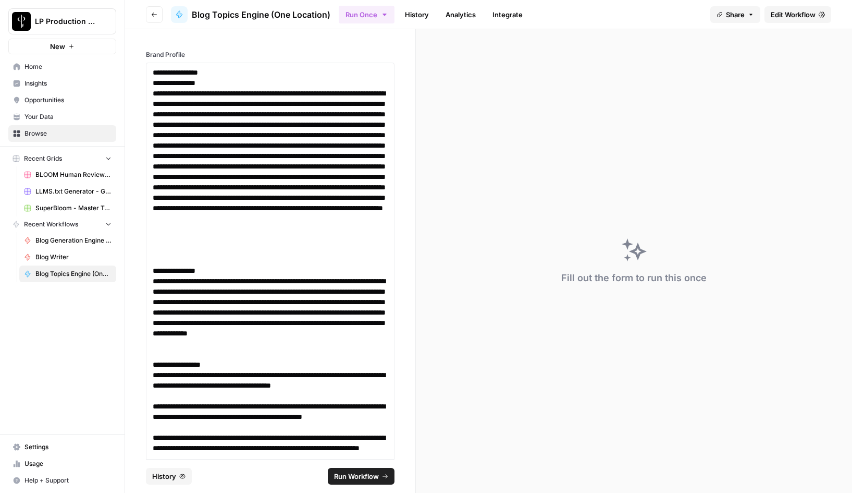
scroll to position [853, 0]
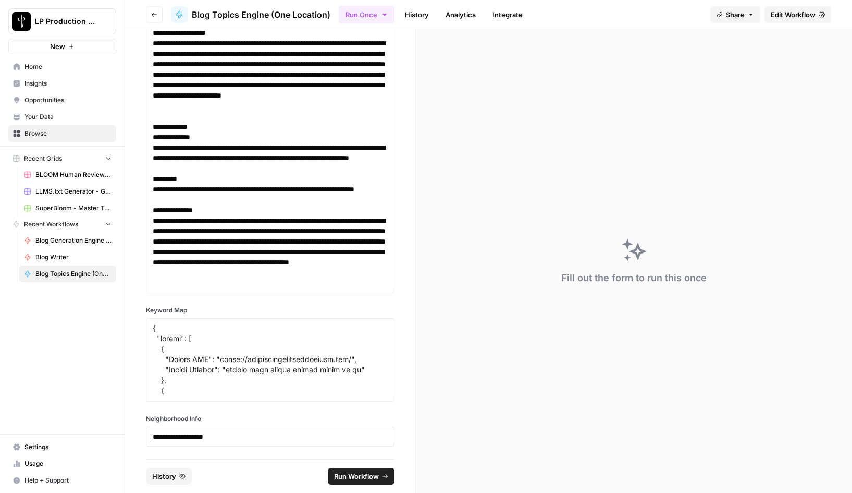
click at [365, 481] on button "Run Workflow" at bounding box center [361, 476] width 67 height 17
